Goal: Transaction & Acquisition: Download file/media

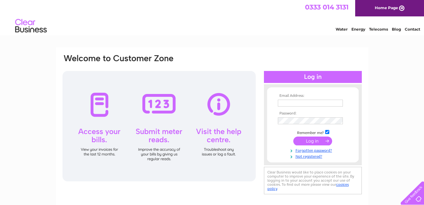
type input "ian.redmond@talk21.com"
click at [313, 139] on input "submit" at bounding box center [312, 141] width 39 height 9
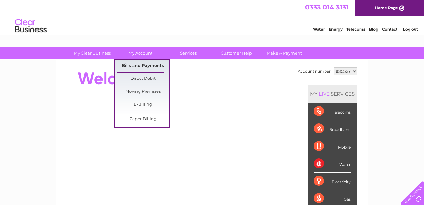
click at [140, 62] on link "Bills and Payments" at bounding box center [143, 66] width 52 height 13
click at [146, 65] on link "Bills and Payments" at bounding box center [143, 66] width 52 height 13
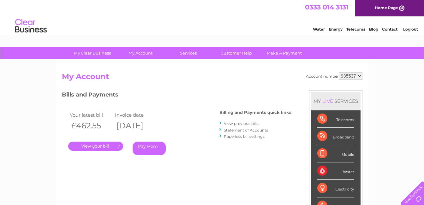
click at [97, 145] on link "." at bounding box center [95, 146] width 55 height 9
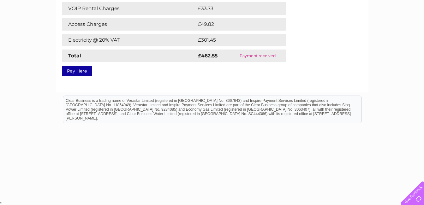
scroll to position [49, 0]
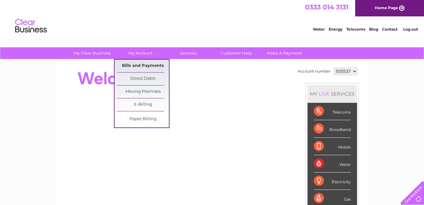
click at [139, 65] on link "Bills and Payments" at bounding box center [143, 66] width 52 height 13
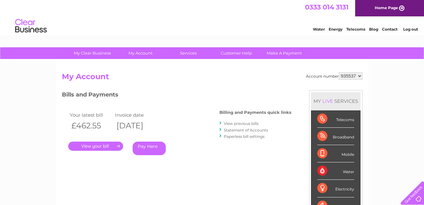
click at [89, 147] on link "." at bounding box center [95, 146] width 55 height 9
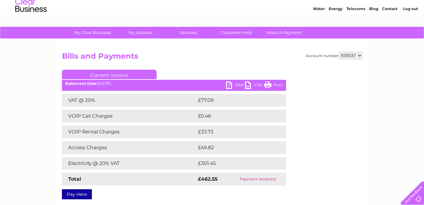
scroll to position [32, 0]
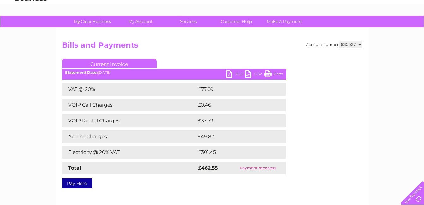
click at [237, 74] on link "PDF" at bounding box center [235, 74] width 19 height 9
